Goal: Information Seeking & Learning: Learn about a topic

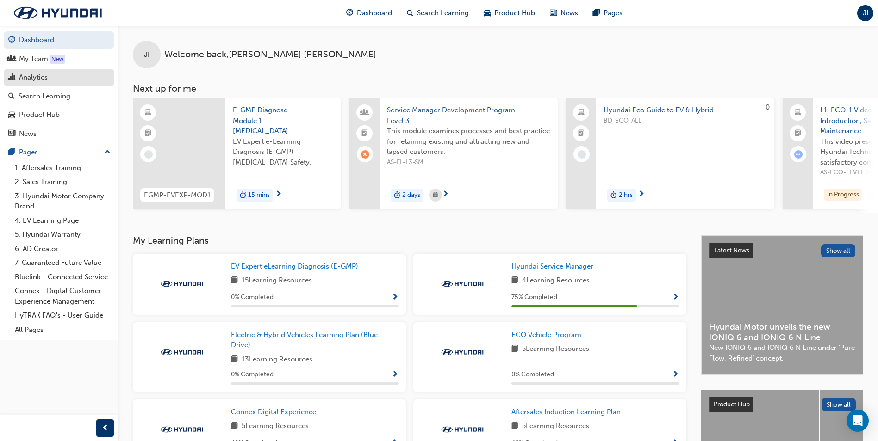
click at [45, 83] on link "Analytics" at bounding box center [59, 77] width 111 height 17
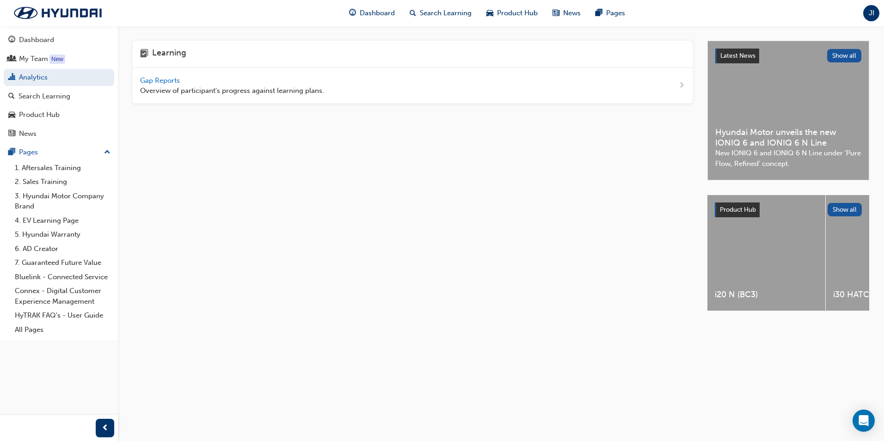
click at [167, 80] on span "Gap Reports" at bounding box center [161, 80] width 42 height 8
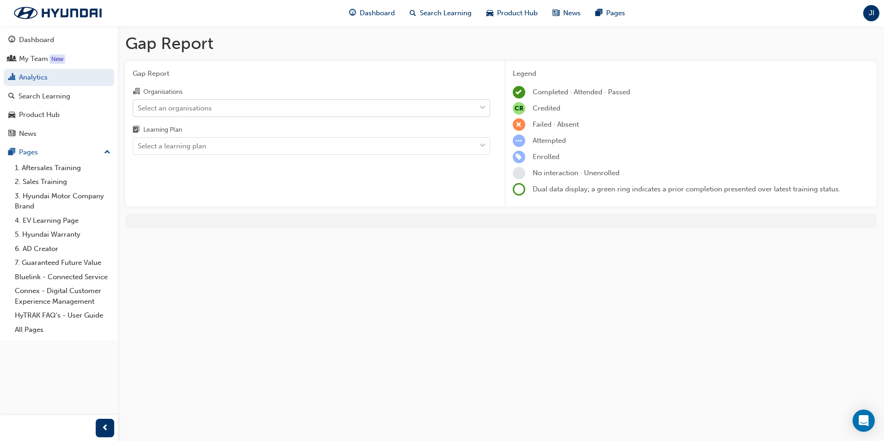
click at [478, 108] on div at bounding box center [483, 108] width 14 height 17
click at [139, 108] on input "Organisations Select an organisations" at bounding box center [138, 108] width 1 height 8
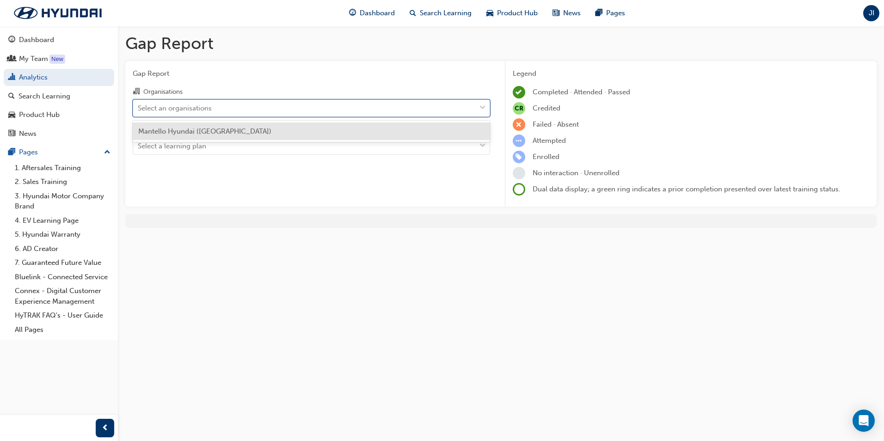
click at [477, 108] on div at bounding box center [483, 108] width 14 height 17
click at [139, 108] on input "Organisations option Mantello Hyundai (Roxburgh Park) focused, 1 of 1. 1 result…" at bounding box center [138, 108] width 1 height 8
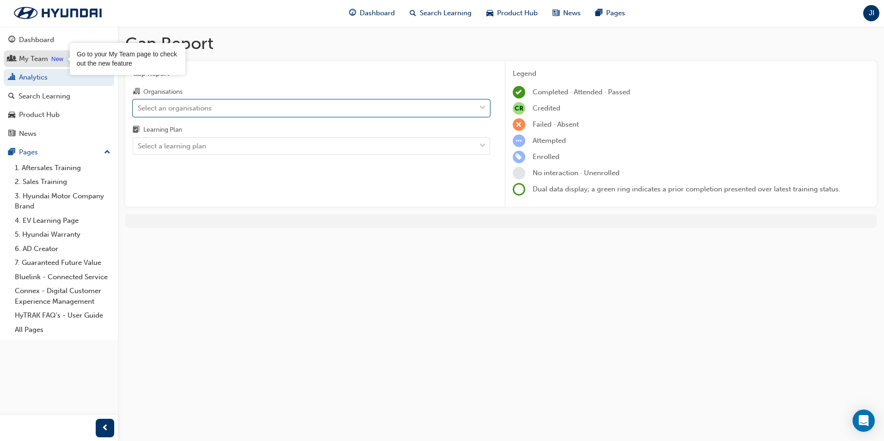
click at [63, 55] on div "New" at bounding box center [57, 59] width 16 height 9
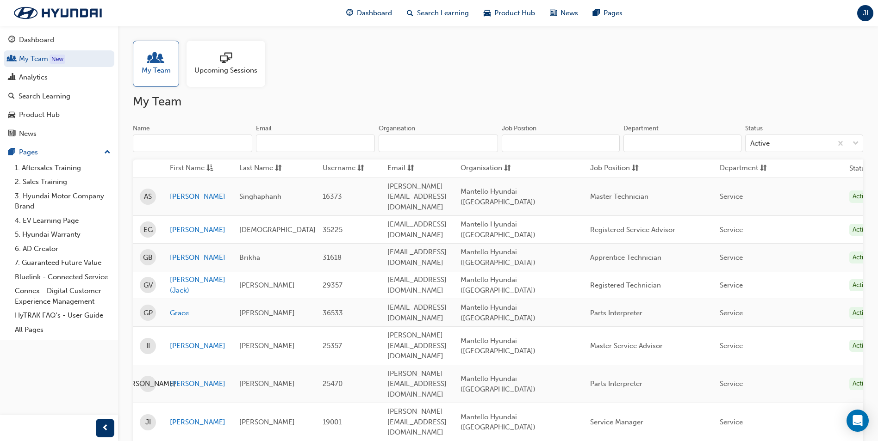
click at [151, 69] on span "My Team" at bounding box center [156, 70] width 29 height 11
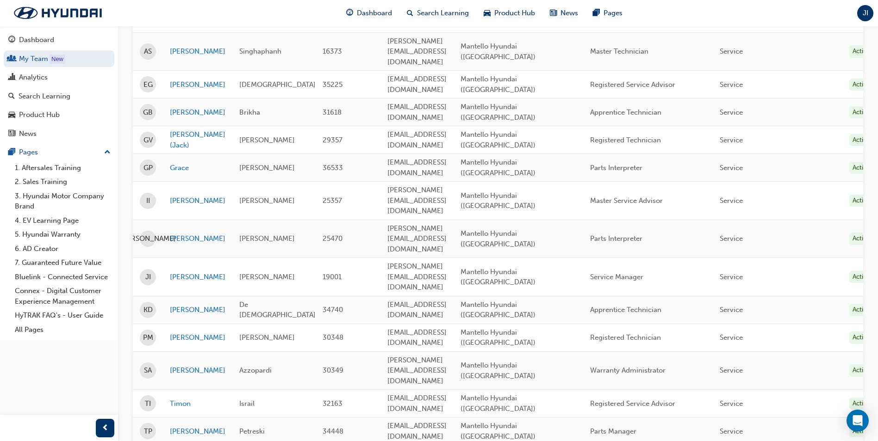
scroll to position [154, 0]
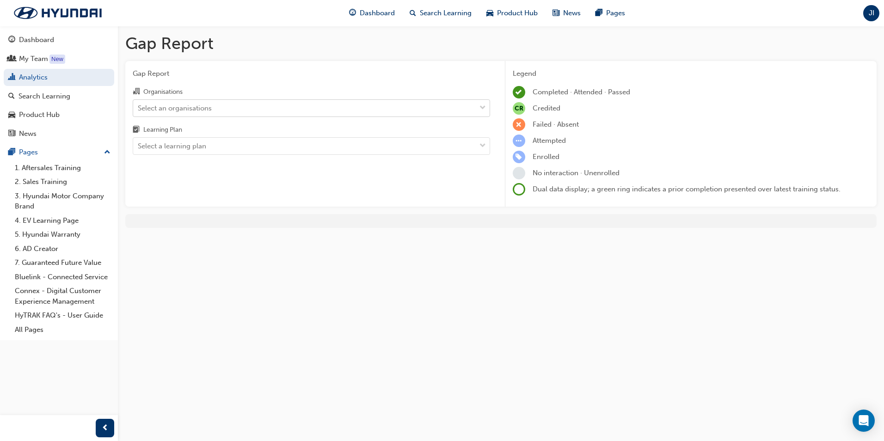
click at [183, 108] on div "Select an organisations" at bounding box center [175, 108] width 74 height 11
click at [139, 108] on input "Organisations Select an organisations" at bounding box center [138, 108] width 1 height 8
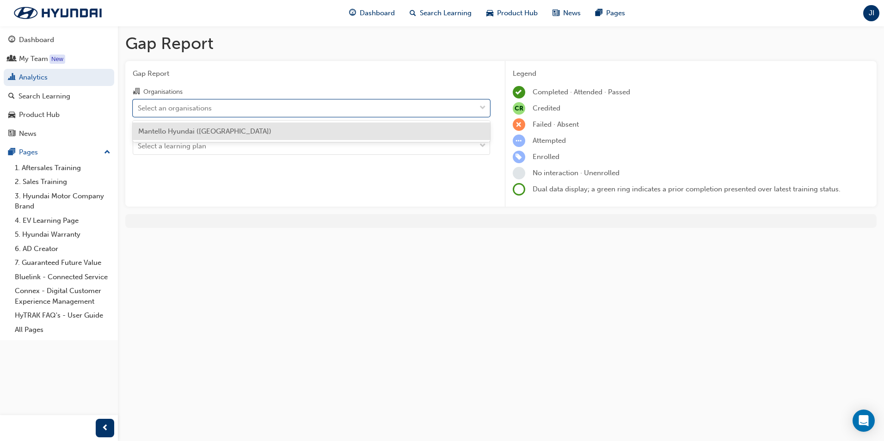
click at [187, 131] on span "Mantello Hyundai (Roxburgh Park)" at bounding box center [204, 131] width 133 height 8
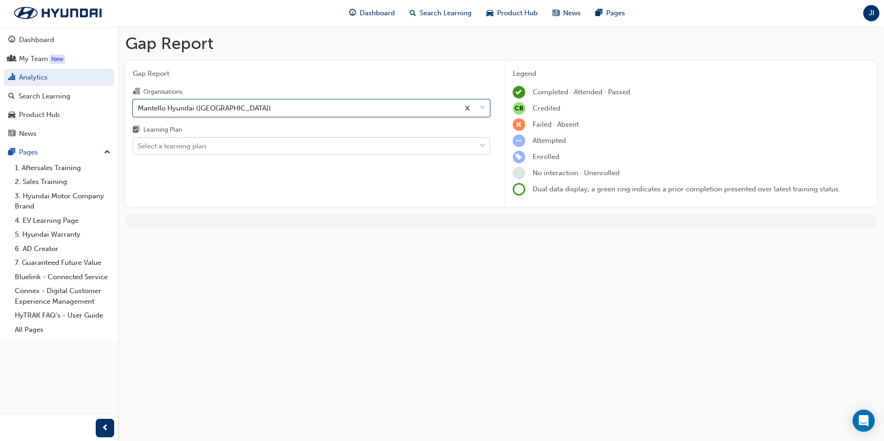
click at [189, 149] on div "Select a learning plan" at bounding box center [172, 146] width 68 height 11
click at [139, 149] on input "Learning Plan Select a learning plan" at bounding box center [138, 146] width 1 height 8
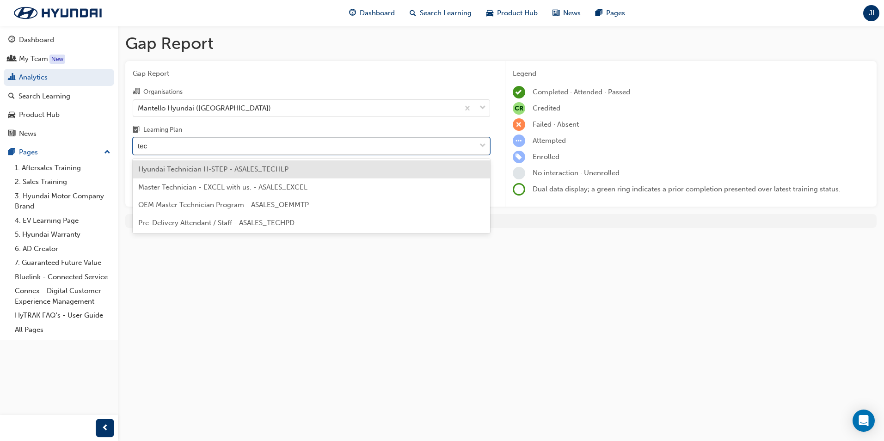
type input "tech"
click at [194, 171] on span "Hyundai Technician H-STEP - ASALES_TECHLP" at bounding box center [213, 169] width 150 height 8
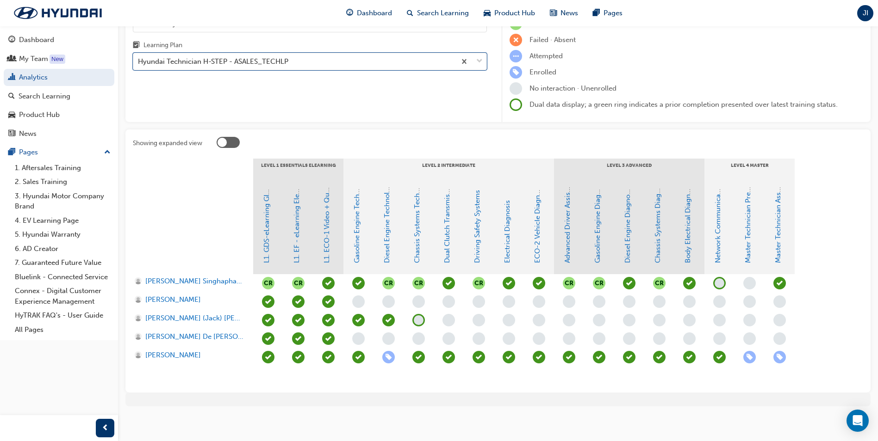
scroll to position [88, 0]
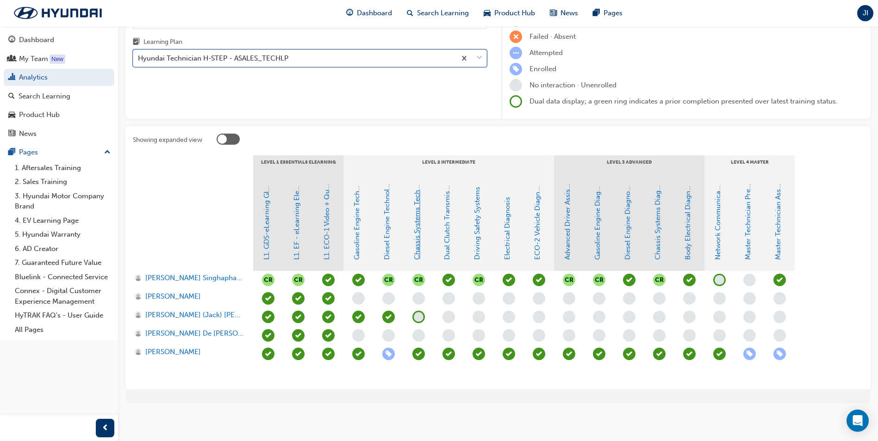
click at [417, 247] on link "Chassis Systems Technology" at bounding box center [417, 214] width 8 height 92
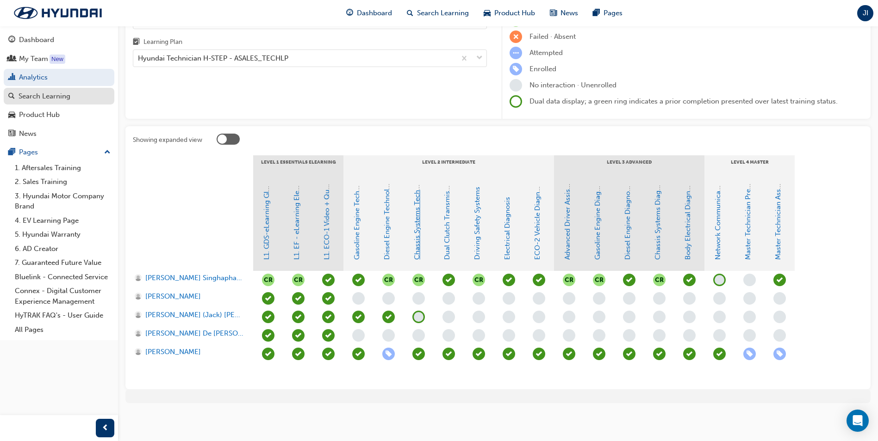
click link "Chassis Systems Technology" at bounding box center [417, 214] width 8 height 92
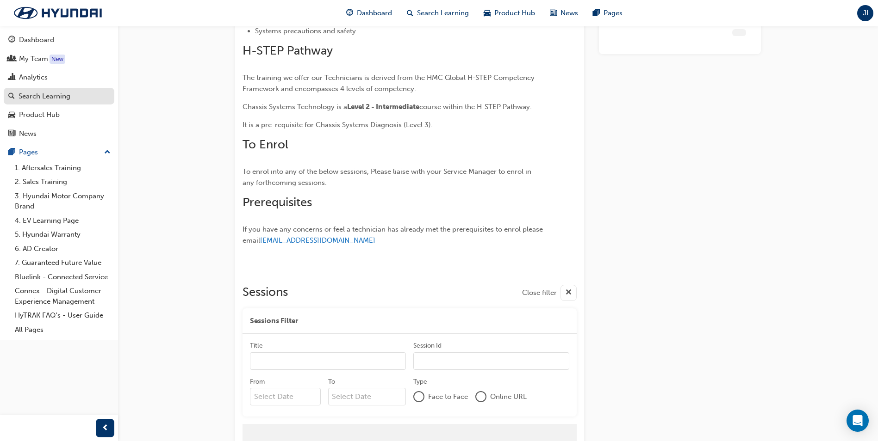
scroll to position [395, 0]
